Goal: Information Seeking & Learning: Understand process/instructions

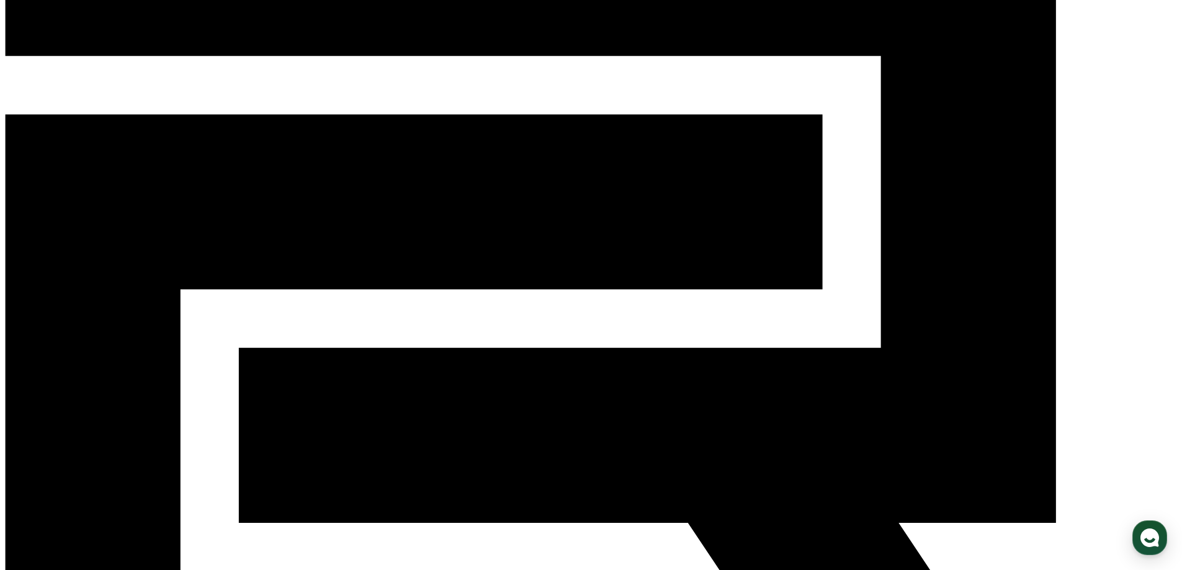
scroll to position [139, 0]
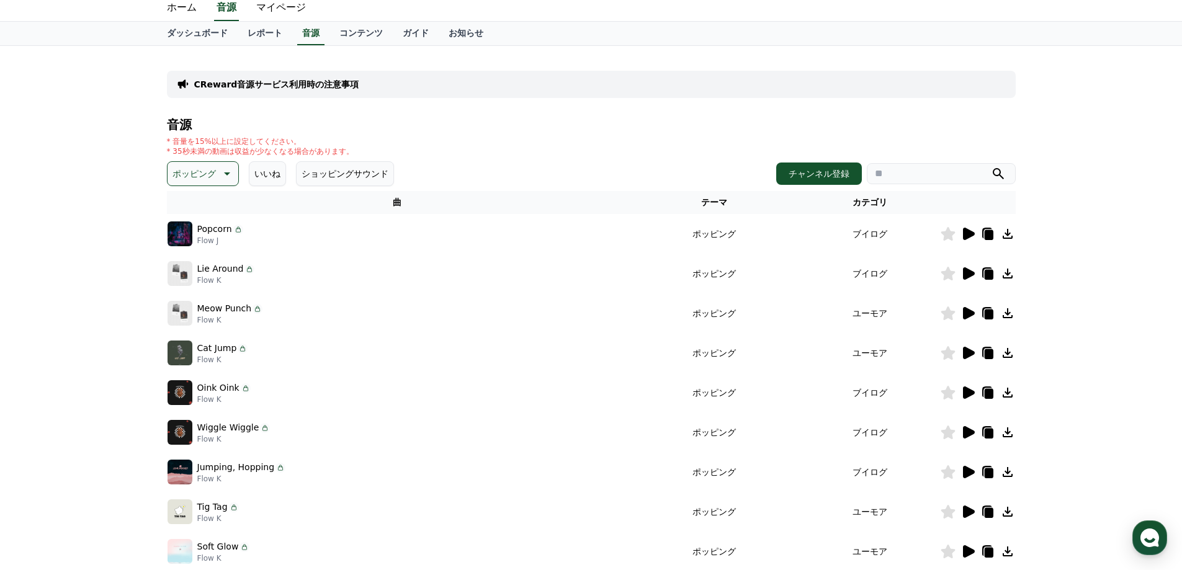
scroll to position [62, 0]
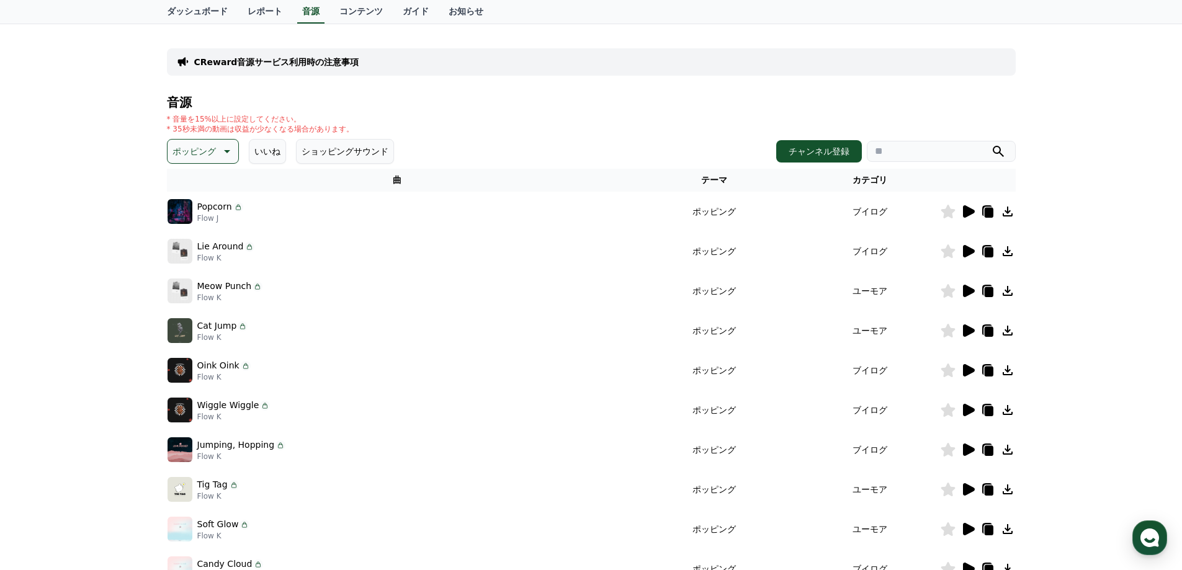
click at [990, 292] on icon at bounding box center [988, 292] width 9 height 10
click at [1004, 293] on icon at bounding box center [1007, 291] width 15 height 15
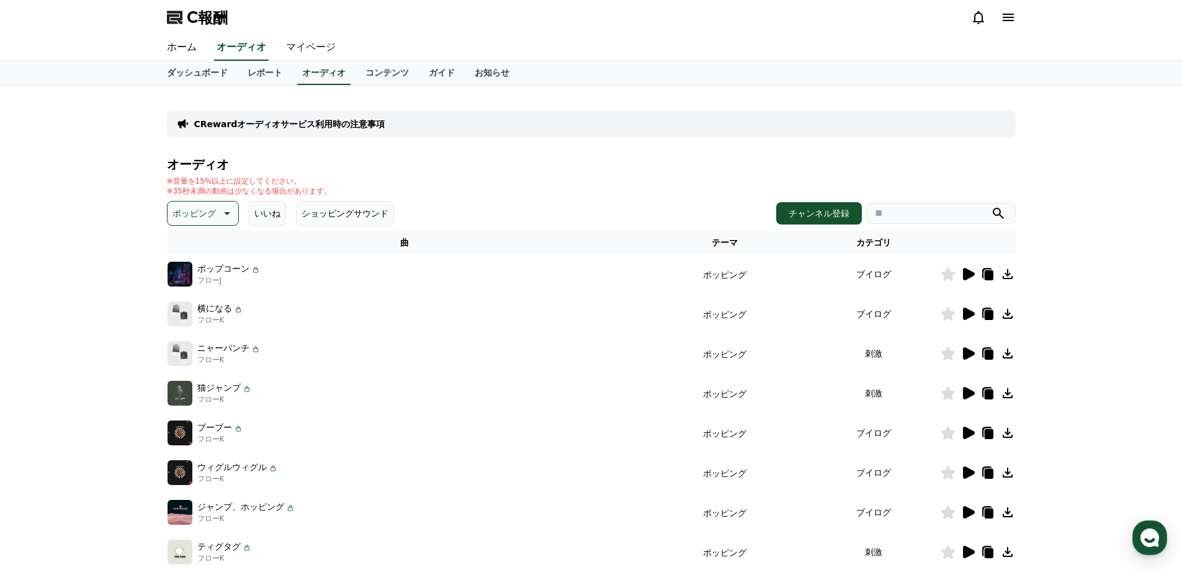
click at [286, 51] on font "マイページ" at bounding box center [311, 47] width 50 height 12
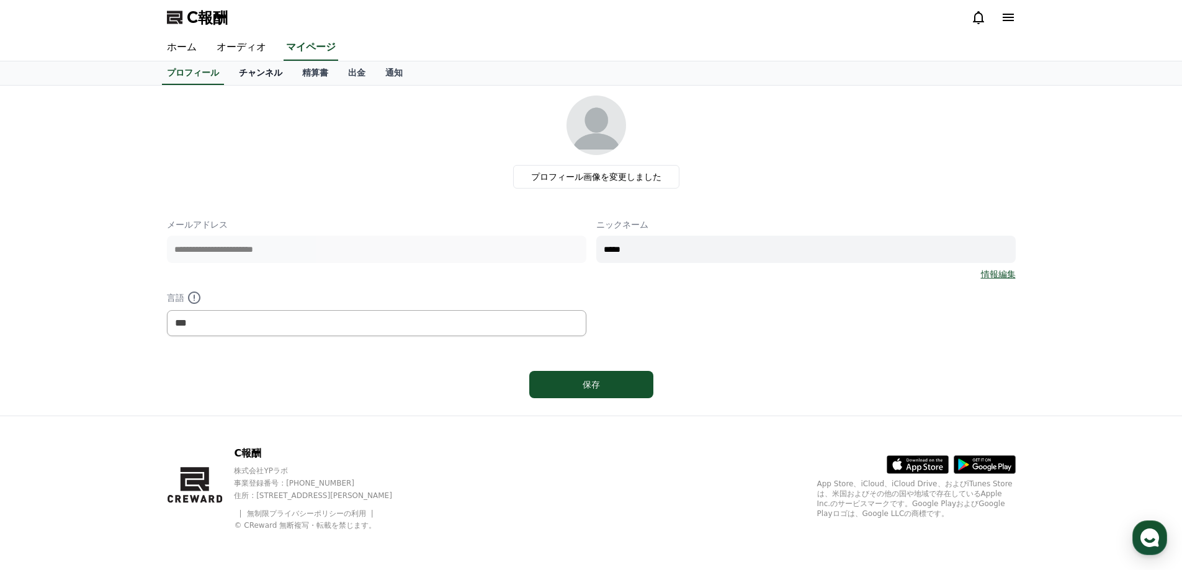
click at [242, 74] on font "チャンネル" at bounding box center [260, 73] width 43 height 10
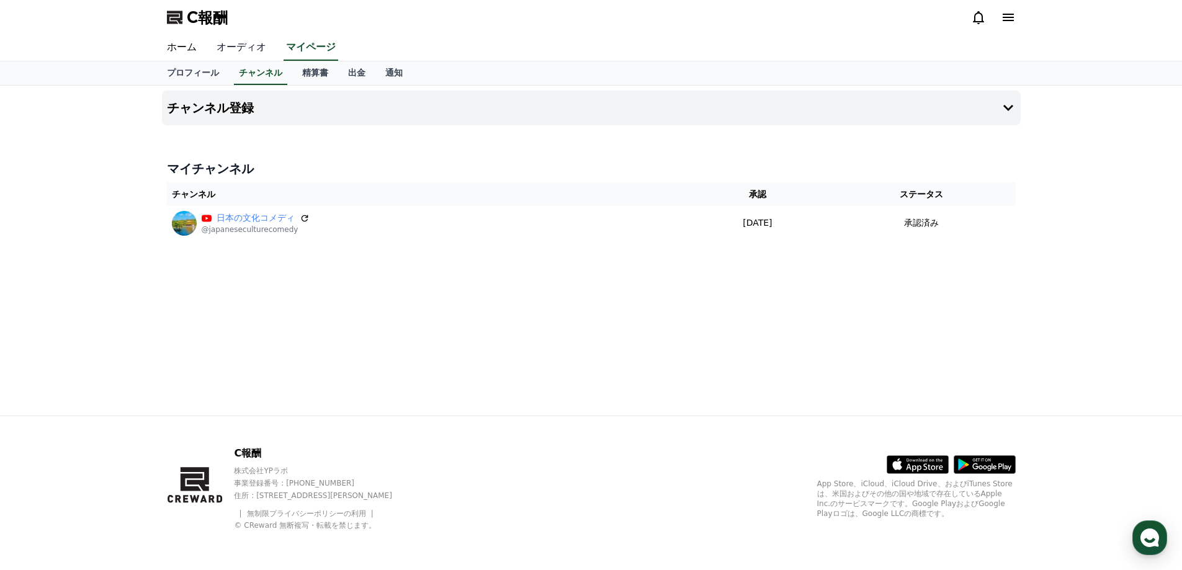
click at [234, 44] on font "オーディオ" at bounding box center [242, 47] width 50 height 12
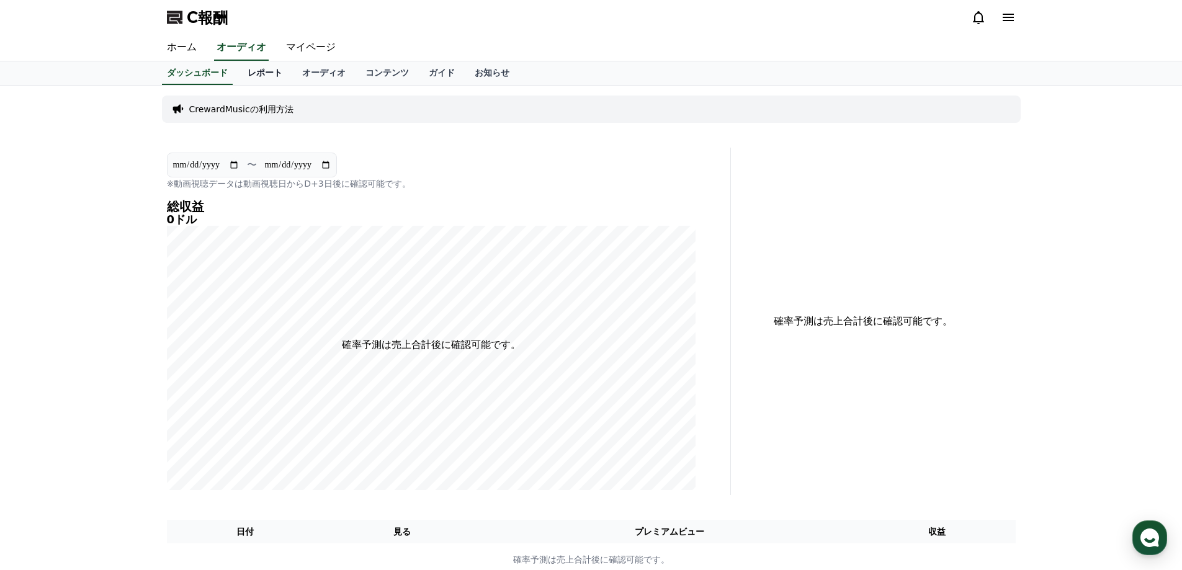
click at [248, 71] on font "レポート" at bounding box center [265, 73] width 35 height 10
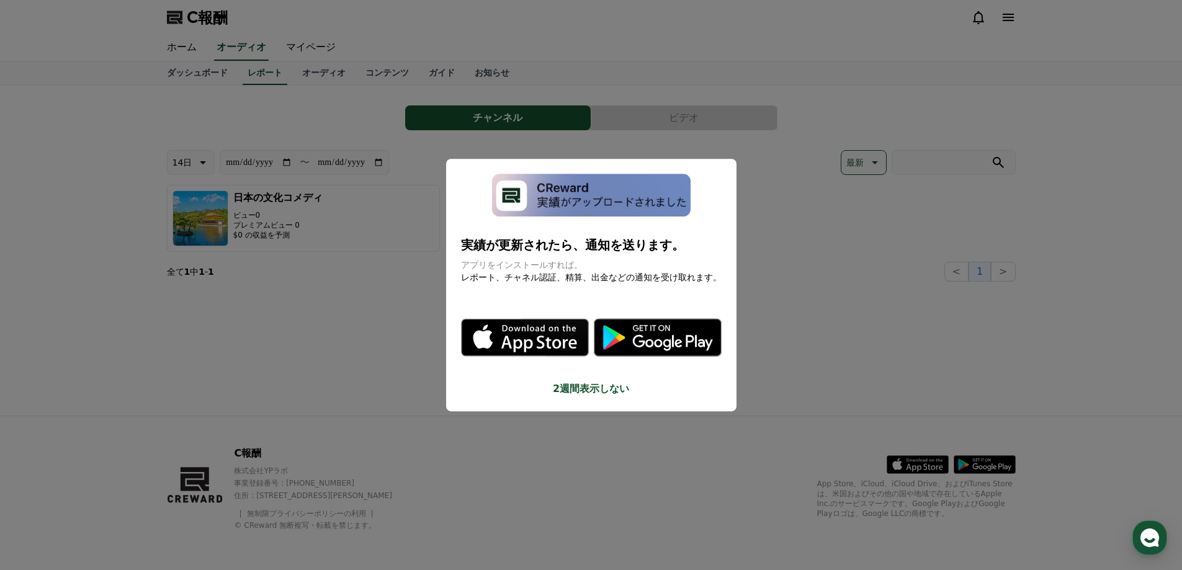
click at [605, 398] on div "実績が更新されたら、通知を送ります。 アプリをインストールすれば。 レポート、チャネル認証、精算、出金などの通知を受け取れます。 .st0 { fill: #…" at bounding box center [591, 285] width 290 height 253
click at [607, 390] on font "2週間表示しない" at bounding box center [591, 389] width 76 height 12
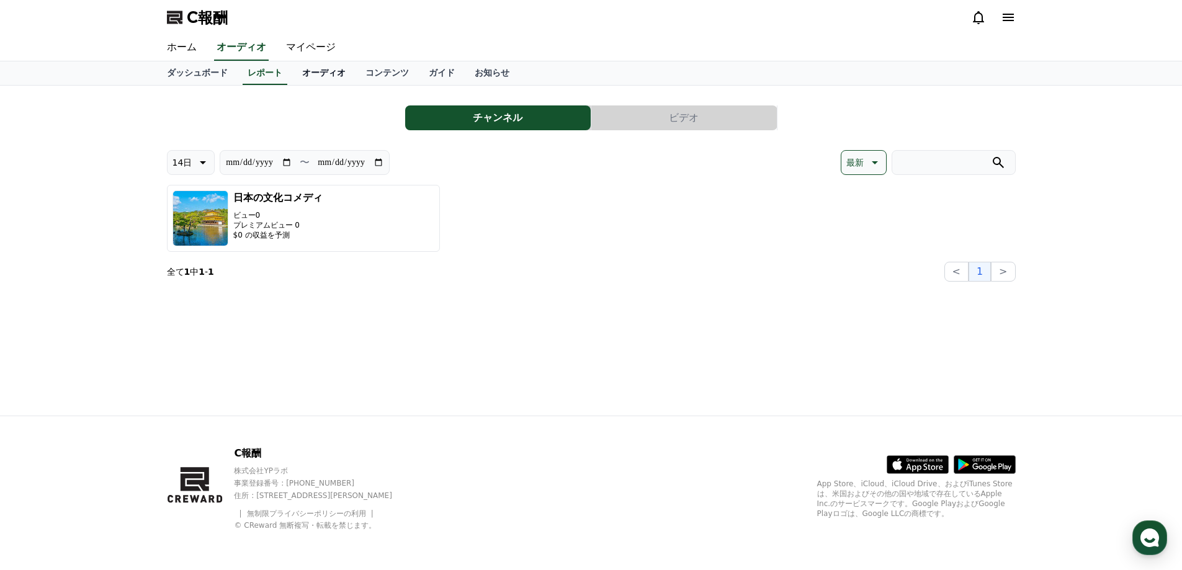
click at [302, 69] on font "オーディオ" at bounding box center [323, 73] width 43 height 10
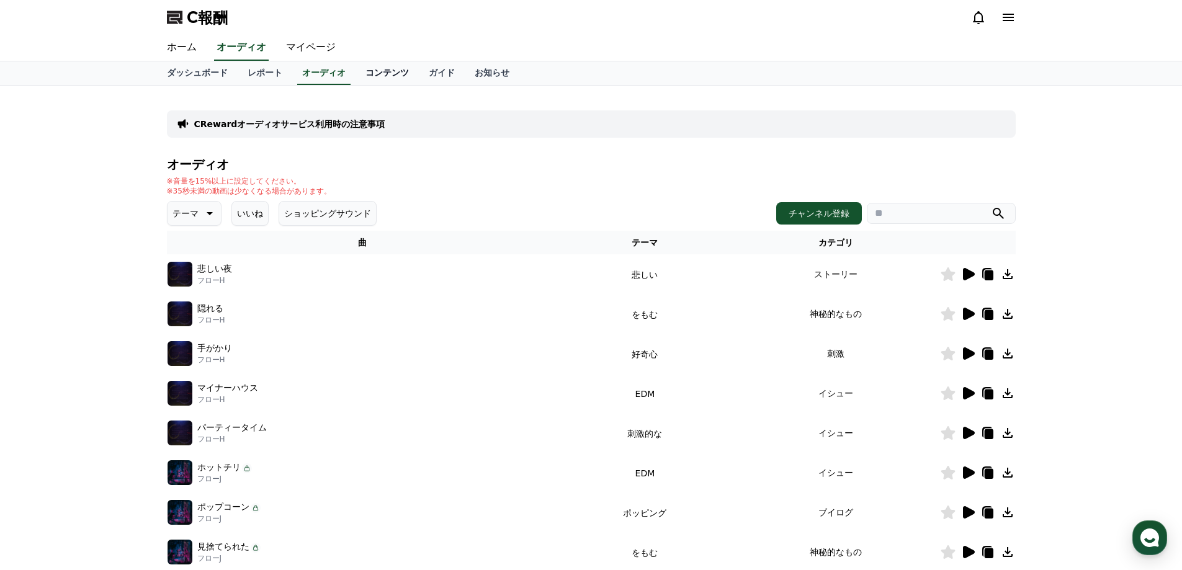
click at [365, 73] on font "コンテンツ" at bounding box center [386, 73] width 43 height 10
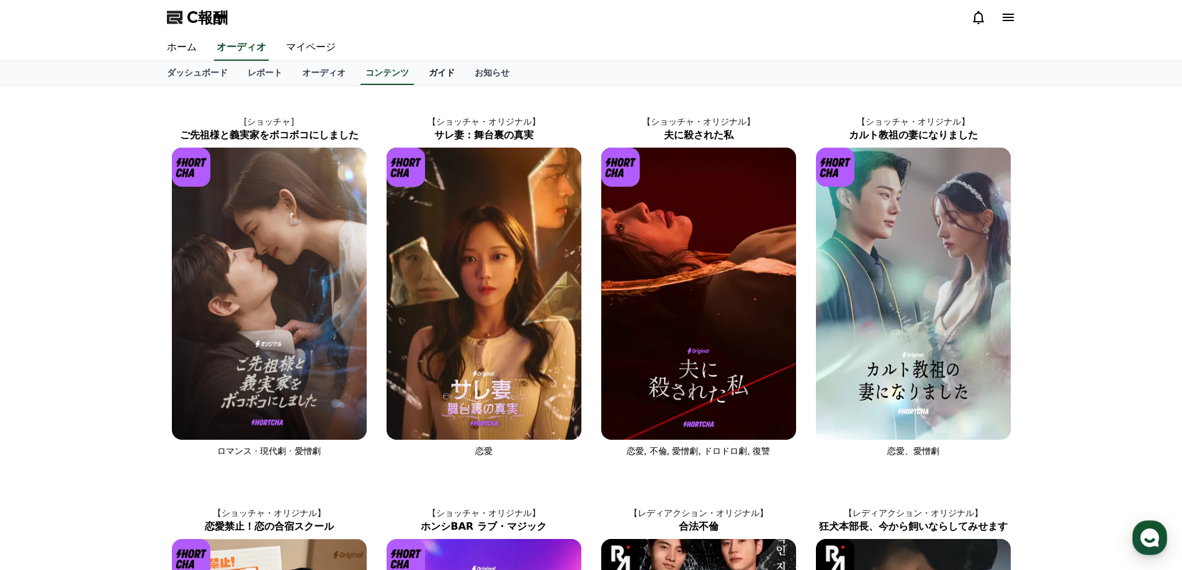
click at [429, 71] on font "ガイド" at bounding box center [442, 73] width 26 height 10
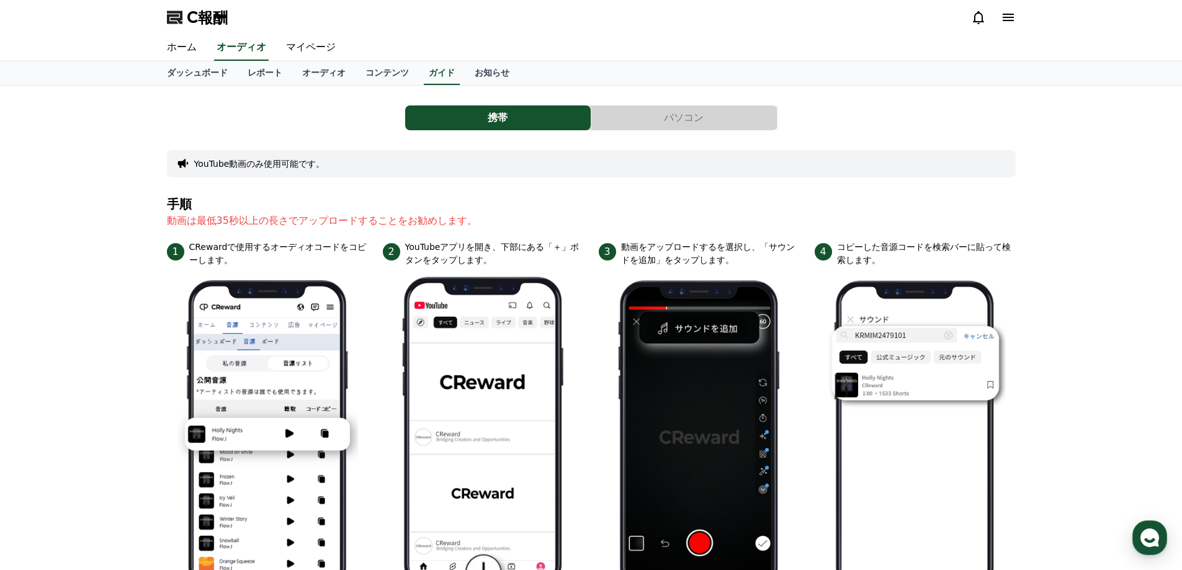
click at [682, 119] on font "パソコン" at bounding box center [684, 118] width 40 height 12
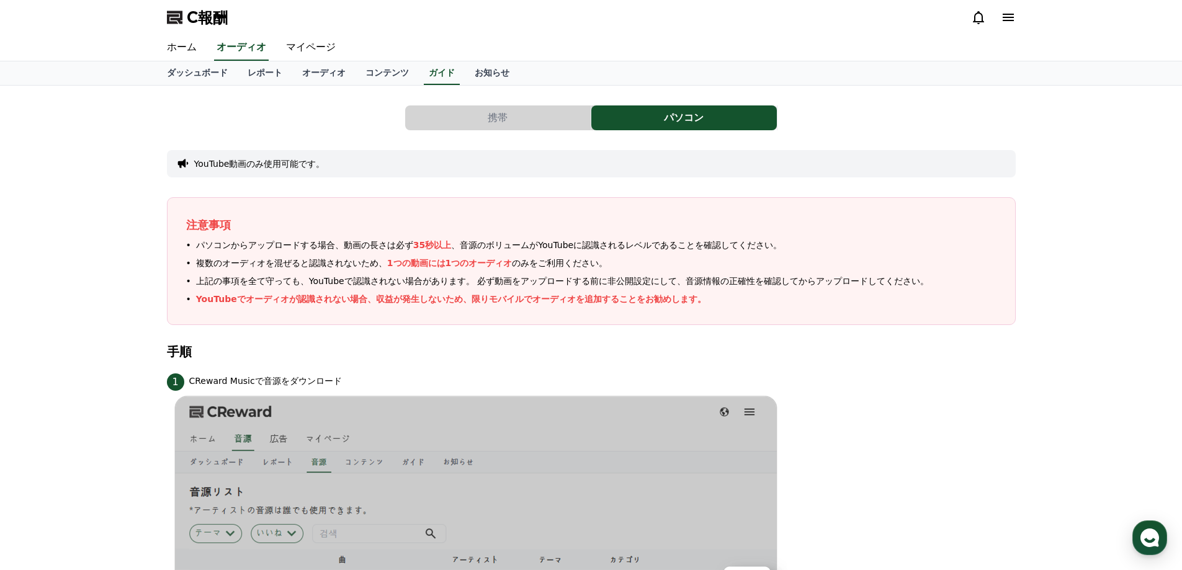
drag, startPoint x: 215, startPoint y: 267, endPoint x: 481, endPoint y: 305, distance: 268.1
click at [481, 305] on ul "パソコンからアップロードする場合、動画の長さは必ず 35秒以上 、音源のボリュームがYouTubeに認識されるレベルであることを確認してください。 複数のオー…" at bounding box center [591, 272] width 810 height 67
click at [286, 43] on font "マイページ" at bounding box center [311, 47] width 50 height 12
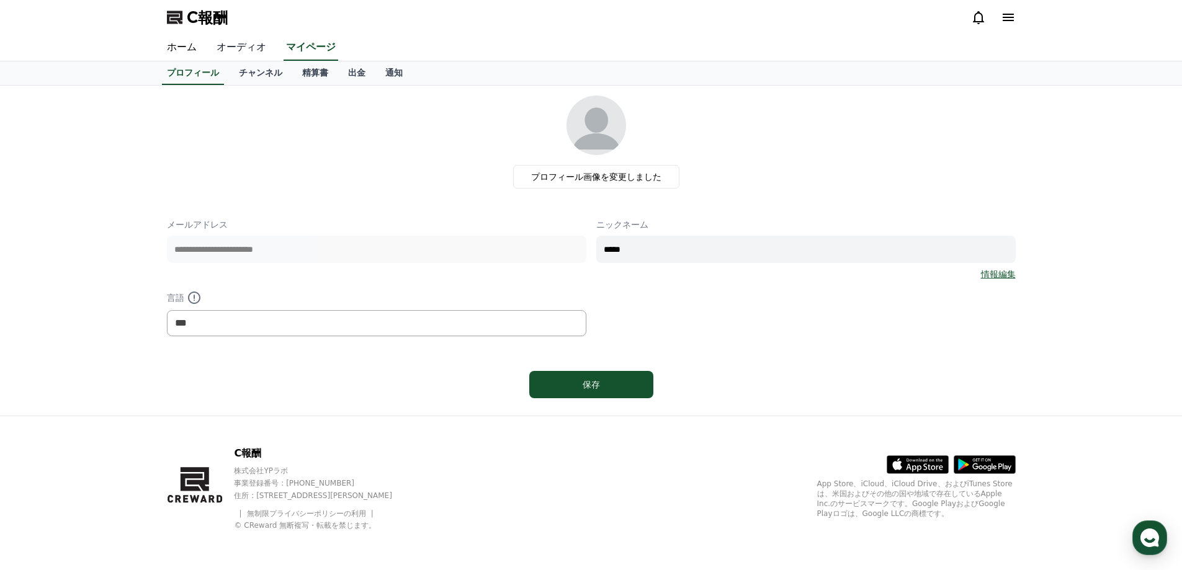
click at [216, 40] on link "オーディオ" at bounding box center [241, 48] width 69 height 26
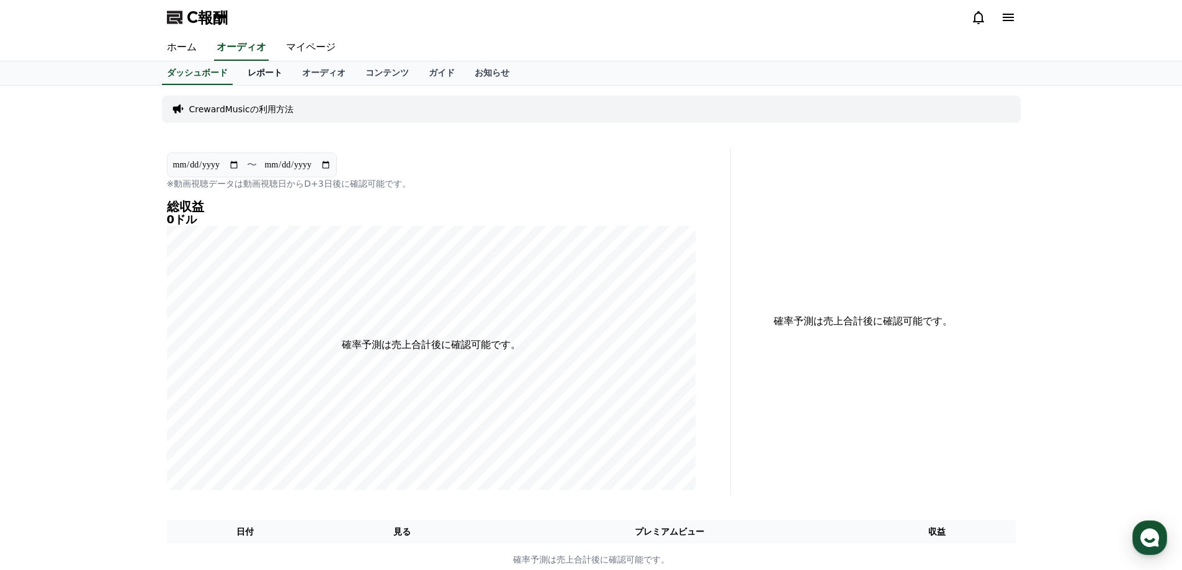
click at [248, 72] on font "レポート" at bounding box center [265, 73] width 35 height 10
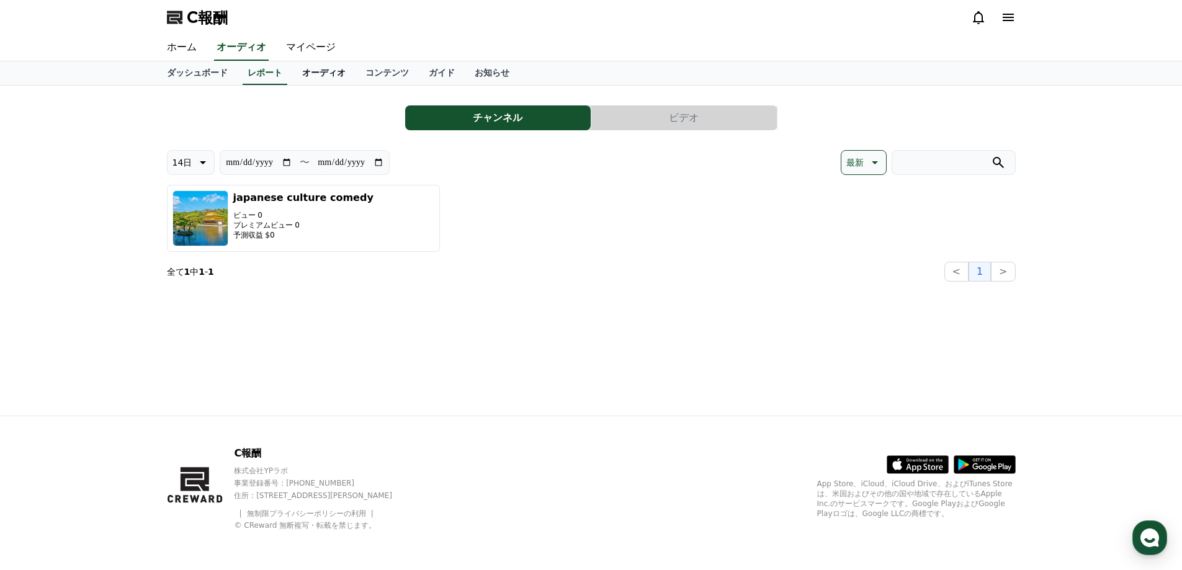
click at [302, 72] on font "オーディオ" at bounding box center [323, 73] width 43 height 10
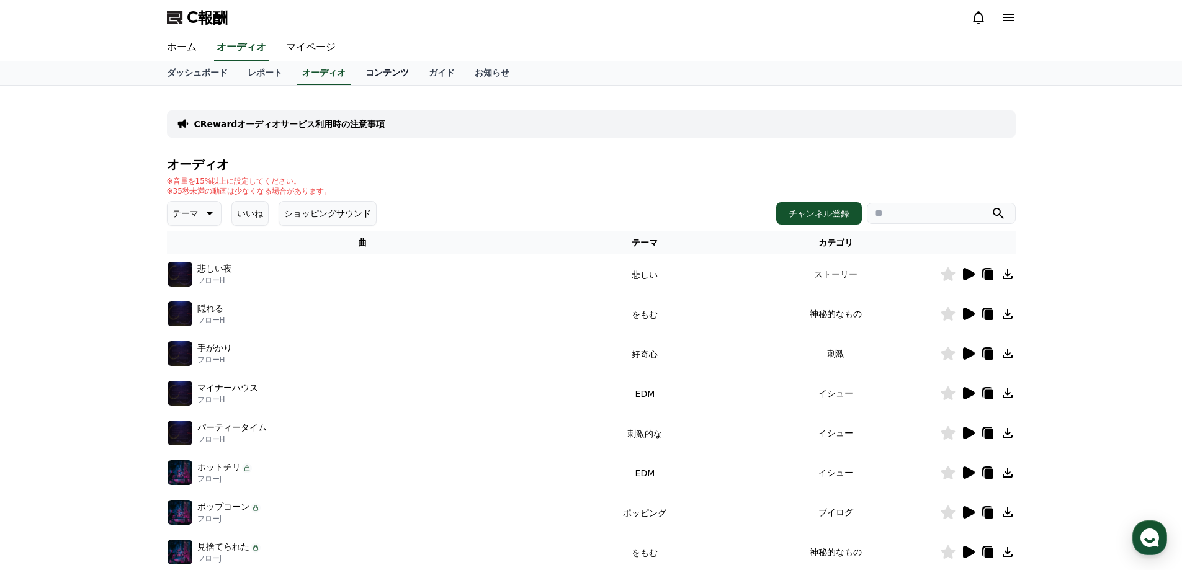
click at [365, 71] on font "コンテンツ" at bounding box center [386, 73] width 43 height 10
click at [302, 68] on font "オーディオ" at bounding box center [323, 73] width 43 height 10
click at [192, 211] on button "テーマ" at bounding box center [194, 213] width 55 height 25
click at [187, 249] on font "楽しい" at bounding box center [187, 244] width 26 height 10
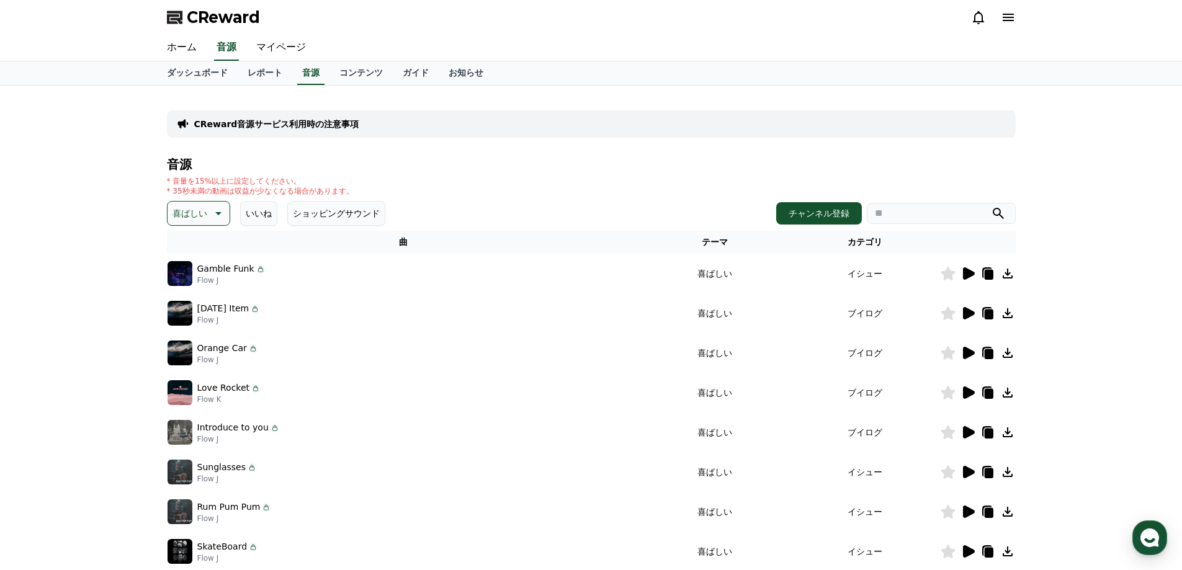
click at [210, 210] on icon at bounding box center [217, 213] width 15 height 15
click at [190, 283] on button "ポッピング" at bounding box center [195, 283] width 53 height 27
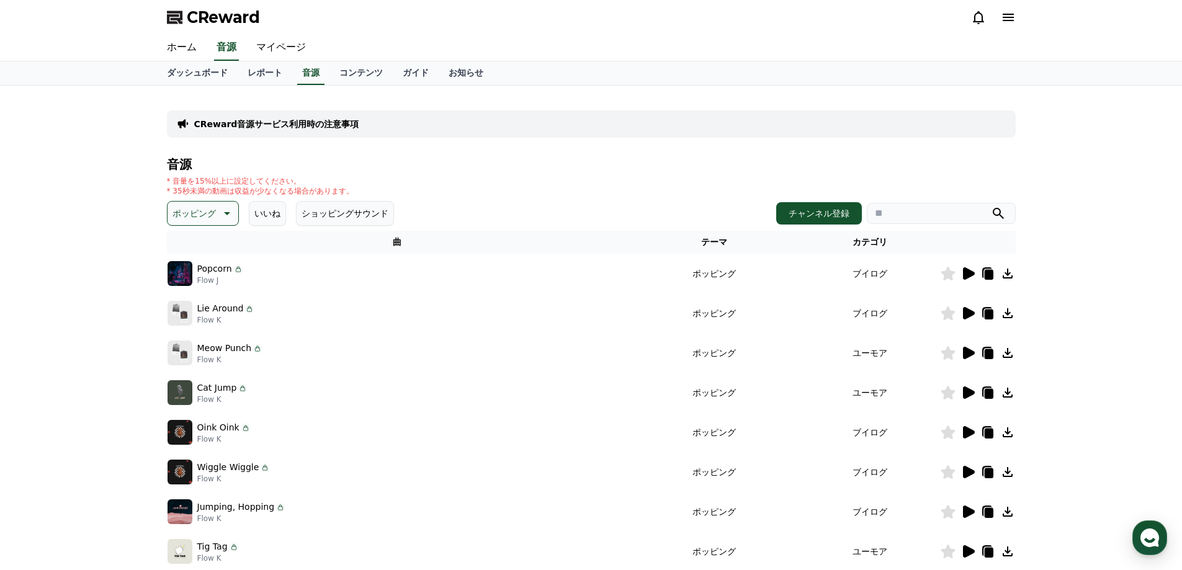
click at [992, 356] on icon at bounding box center [988, 354] width 9 height 10
click at [243, 65] on link "レポート" at bounding box center [265, 73] width 55 height 24
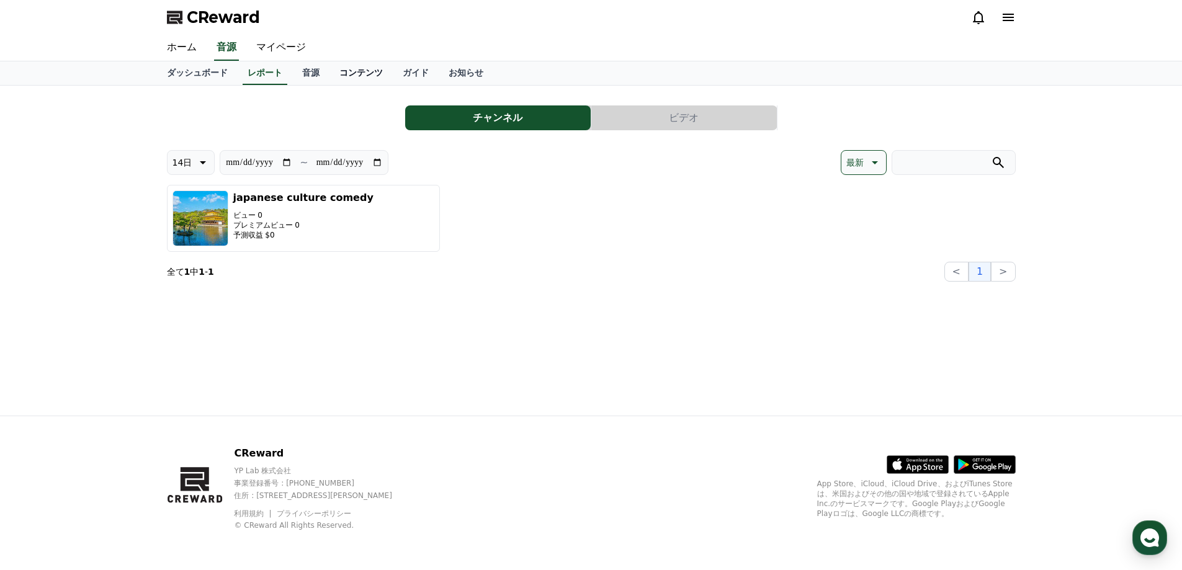
click at [338, 71] on link "コンテンツ" at bounding box center [360, 73] width 63 height 24
click at [393, 70] on link "ガイド" at bounding box center [416, 73] width 46 height 24
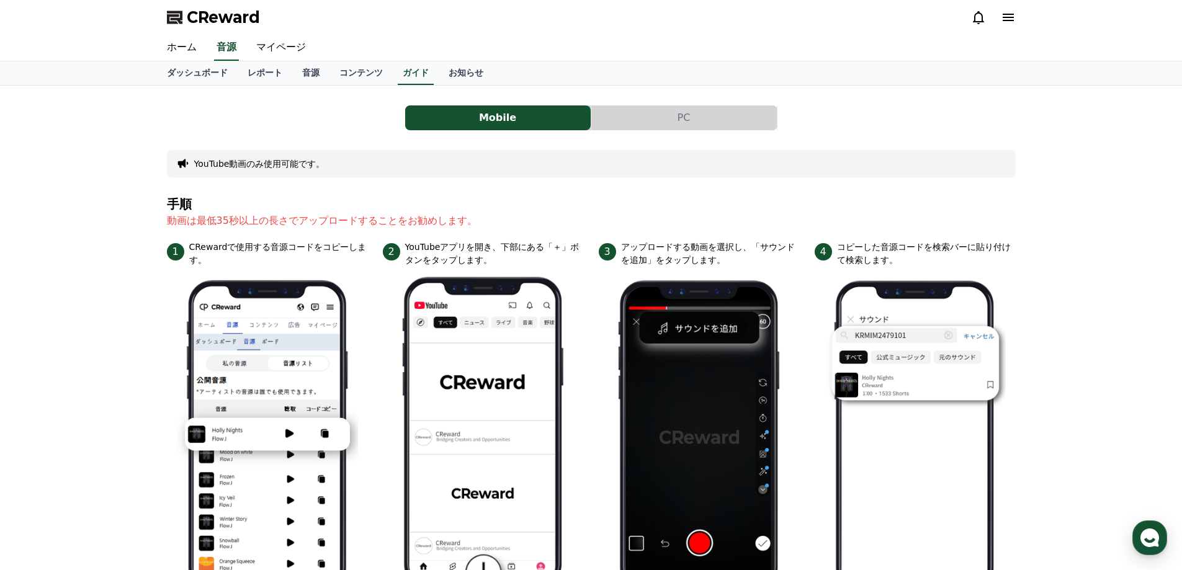
click at [644, 121] on button "PC" at bounding box center [684, 117] width 186 height 25
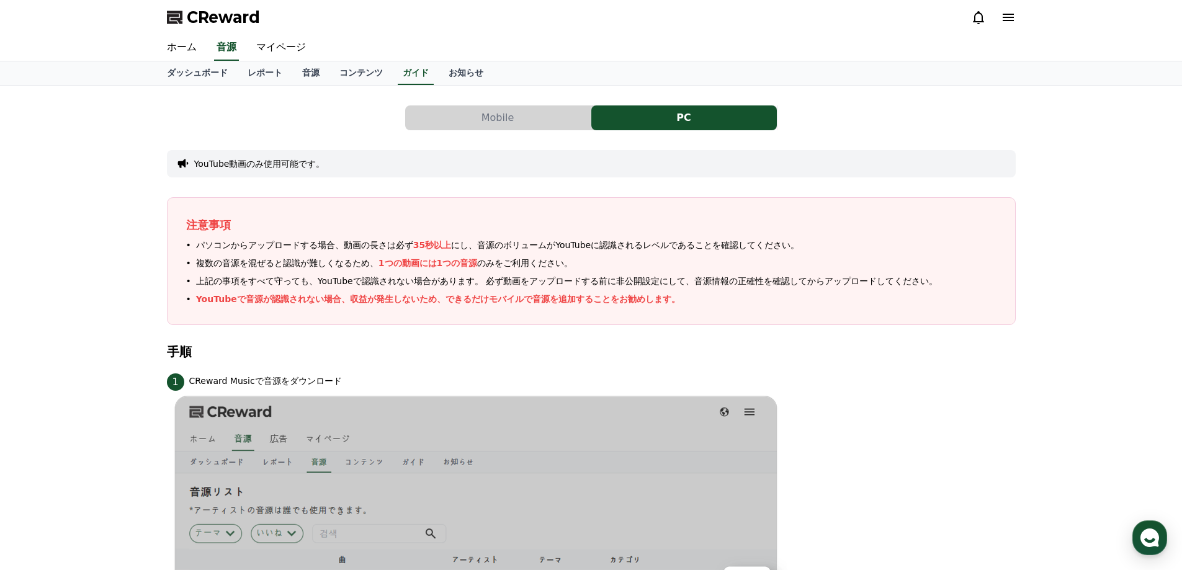
click at [530, 117] on button "Mobile" at bounding box center [498, 117] width 186 height 25
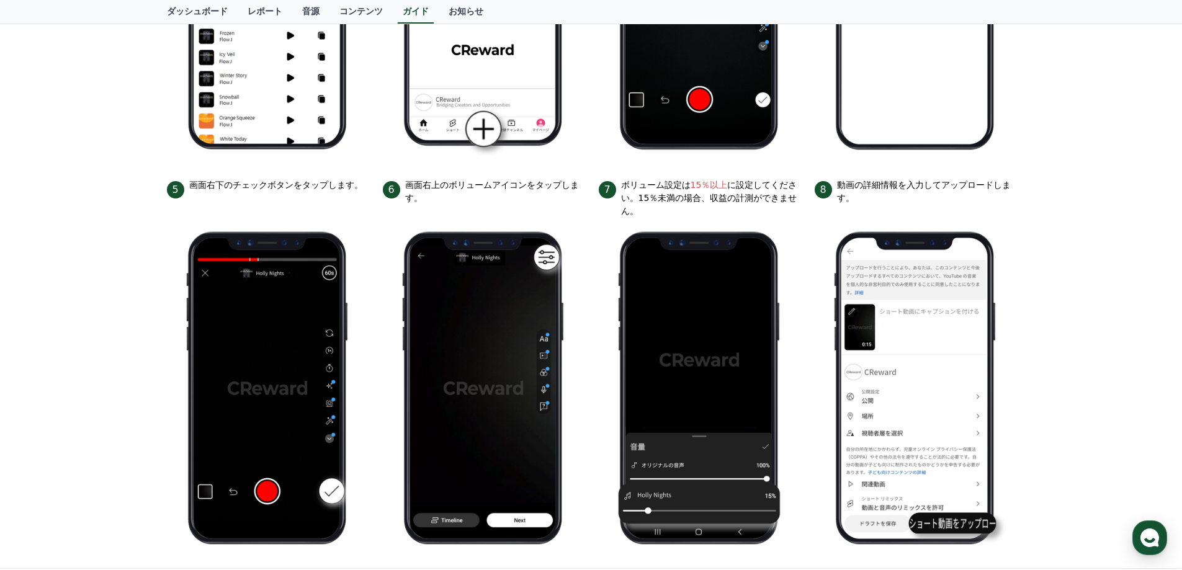
scroll to position [583, 0]
